Goal: Transaction & Acquisition: Purchase product/service

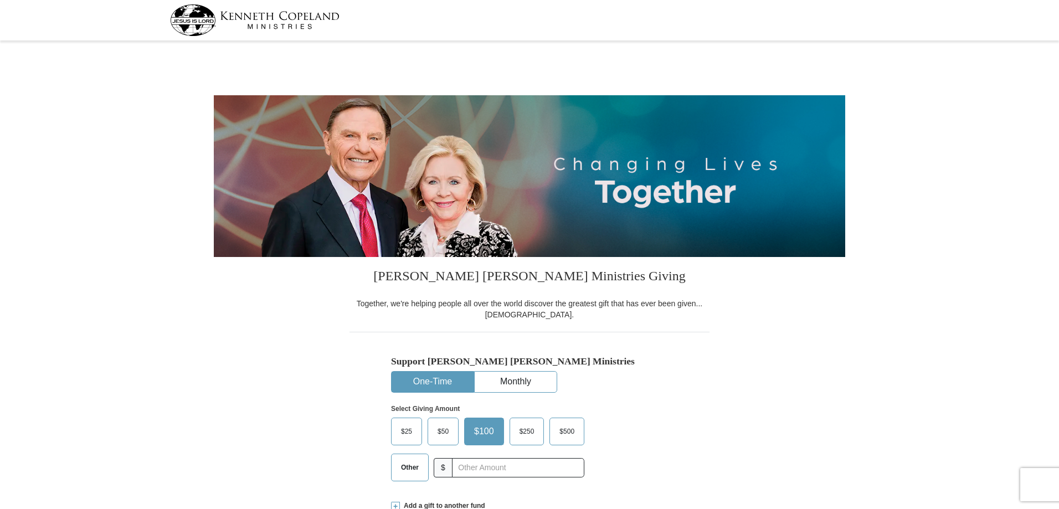
select select "[GEOGRAPHIC_DATA]"
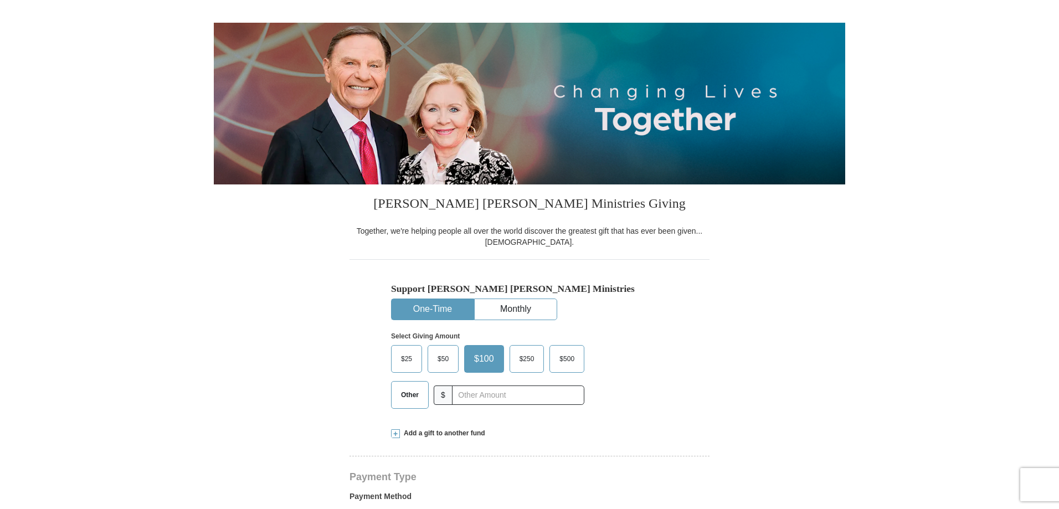
scroll to position [111, 0]
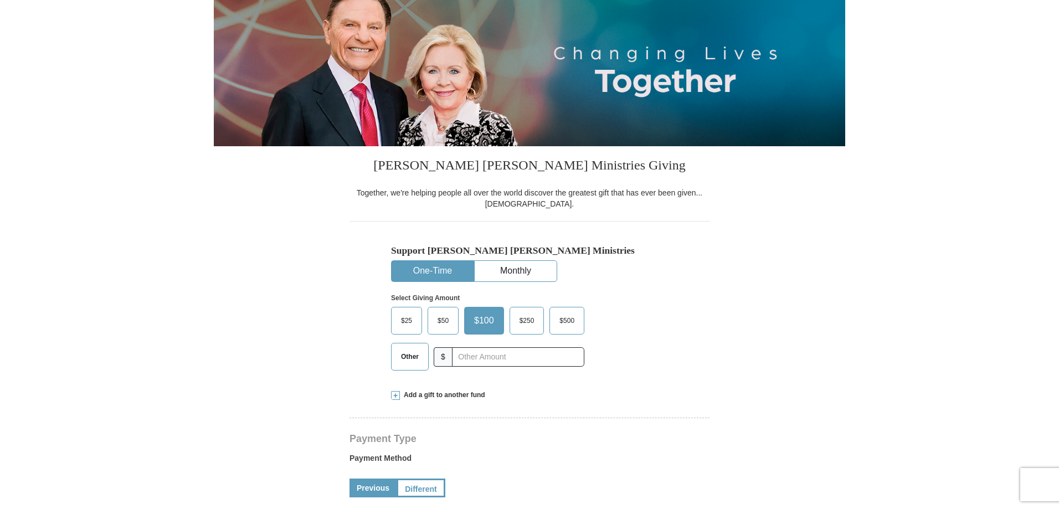
click at [487, 327] on span "$100" at bounding box center [484, 320] width 31 height 17
click at [0, 0] on input "$100" at bounding box center [0, 0] width 0 height 0
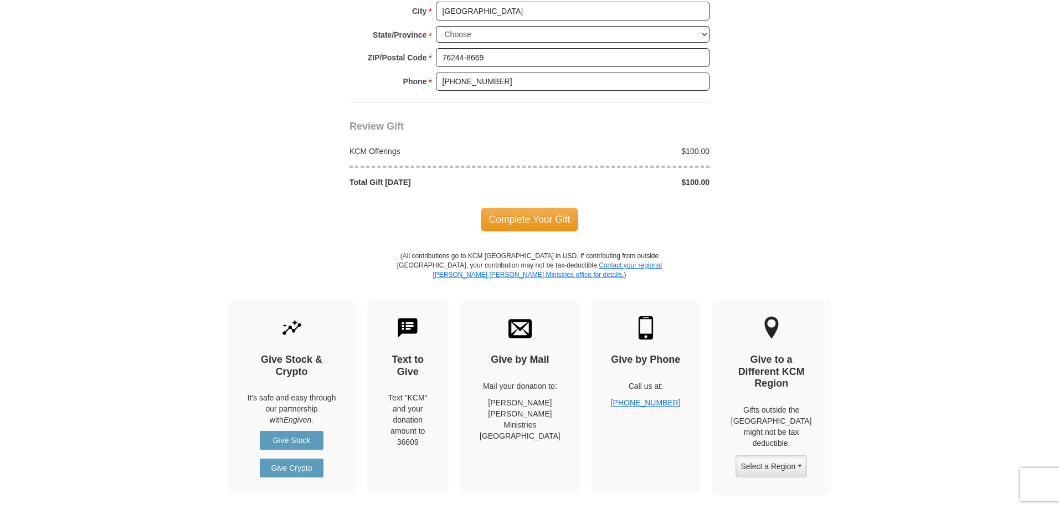
scroll to position [942, 0]
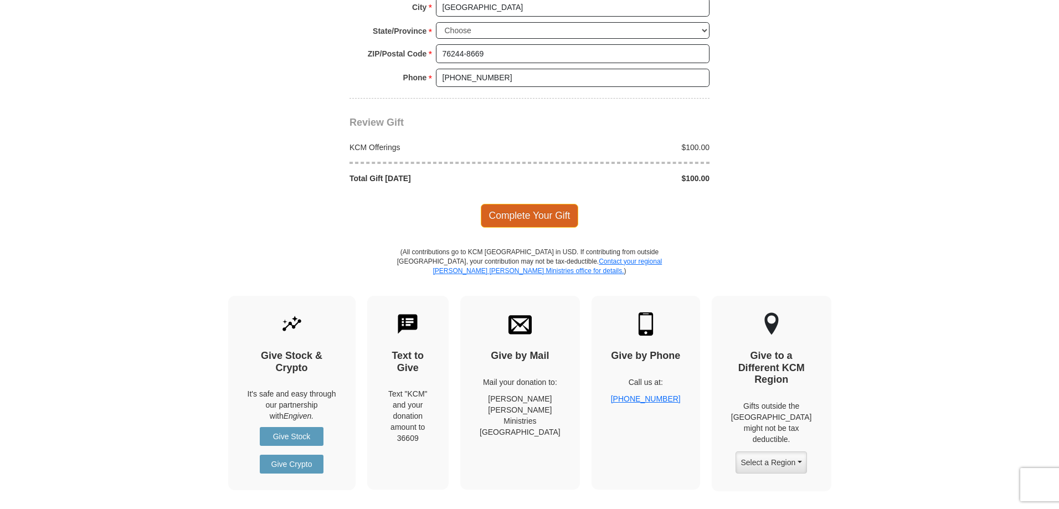
click at [534, 217] on span "Complete Your Gift" at bounding box center [530, 215] width 98 height 23
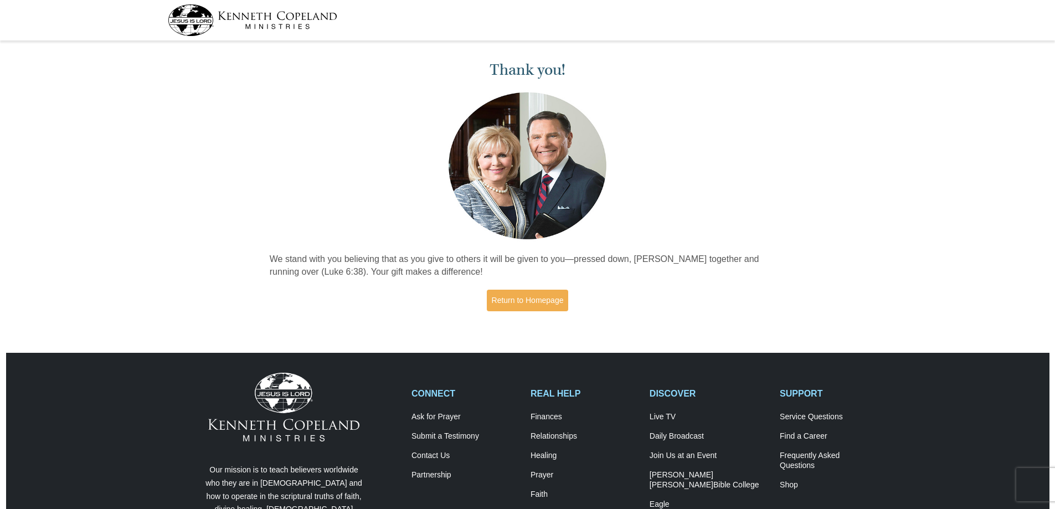
click at [934, 141] on div "Thank you! We stand with you believing that as you give to others it will be gi…" at bounding box center [527, 187] width 1055 height 286
click at [546, 300] on link "Return to Homepage" at bounding box center [528, 301] width 82 height 22
